Goal: Find specific page/section: Find specific page/section

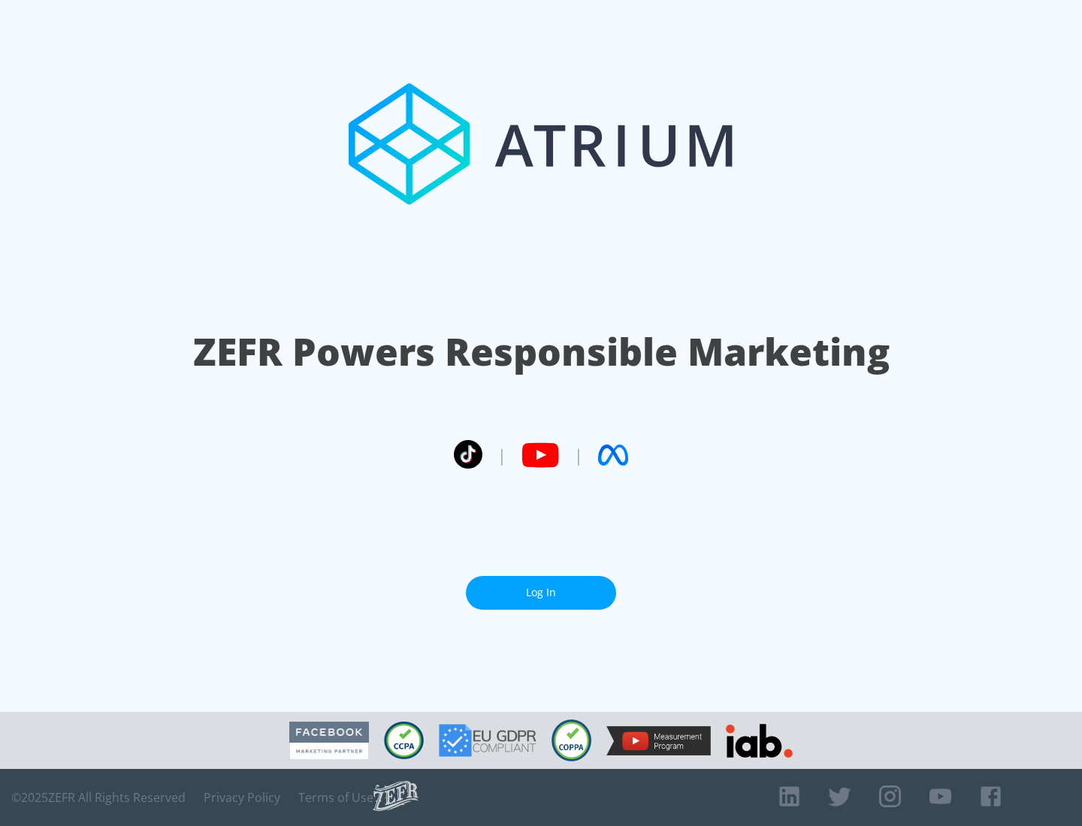
click at [541, 587] on link "Log In" at bounding box center [541, 593] width 150 height 34
